Goal: Check status

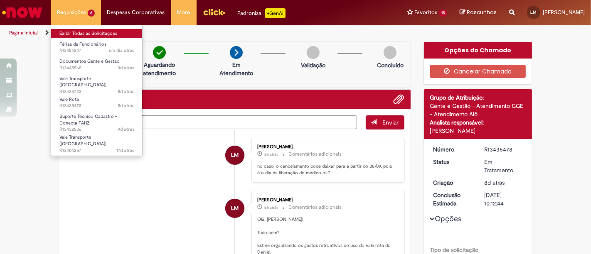
click at [92, 36] on link "Exibir Todas as Solicitações" at bounding box center [96, 33] width 91 height 9
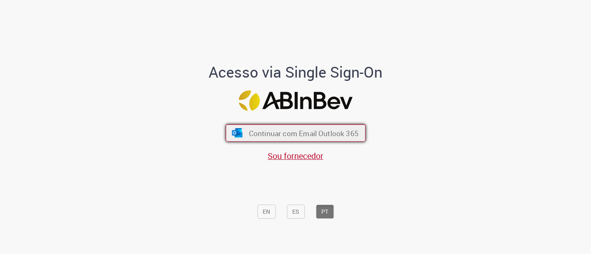
click at [299, 126] on button "Continuar com Email Outlook 365" at bounding box center [296, 133] width 140 height 17
click at [290, 127] on button "Continuar com Email Outlook 365" at bounding box center [296, 133] width 140 height 17
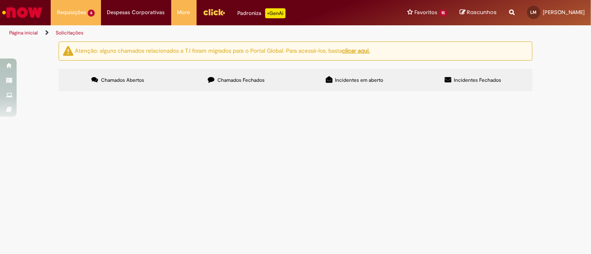
click at [229, 77] on span "Chamados Fechados" at bounding box center [240, 80] width 47 height 7
click at [0, 0] on td at bounding box center [0, 0] width 0 height 0
click at [0, 0] on td "Cadastro de PBP em atividade por unidade" at bounding box center [0, 0] width 0 height 0
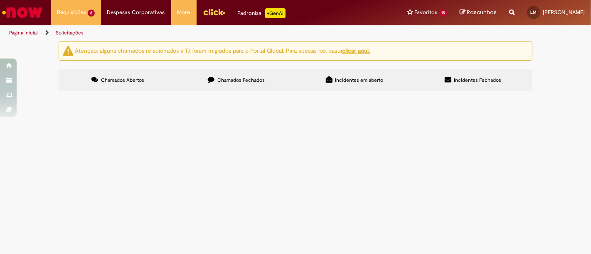
click at [0, 0] on td at bounding box center [0, 0] width 0 height 0
click at [0, 0] on img "recolher o estado da solicitação" at bounding box center [0, 0] width 0 height 0
drag, startPoint x: 150, startPoint y: 174, endPoint x: 146, endPoint y: 179, distance: 6.2
click at [0, 0] on td "Cadastro de PBP em atividade por unidade" at bounding box center [0, 0] width 0 height 0
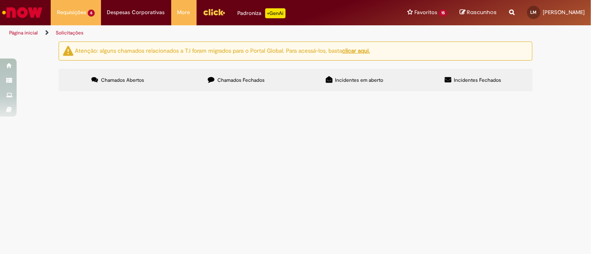
click at [0, 0] on span "Cadastro de PBP em atividade por unidade" at bounding box center [0, 0] width 0 height 0
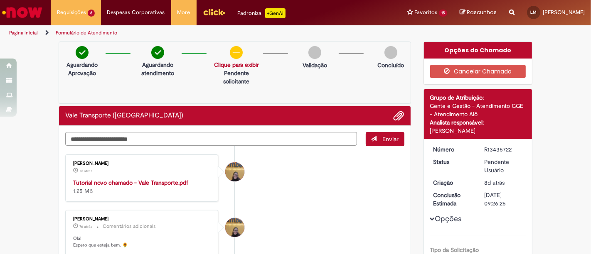
click at [268, 168] on li "Amanda de Campos Gomes do Nascimento 7d atrás 7 dias atrás Tutorial novo chamad…" at bounding box center [234, 178] width 339 height 47
